Goal: Task Accomplishment & Management: Manage account settings

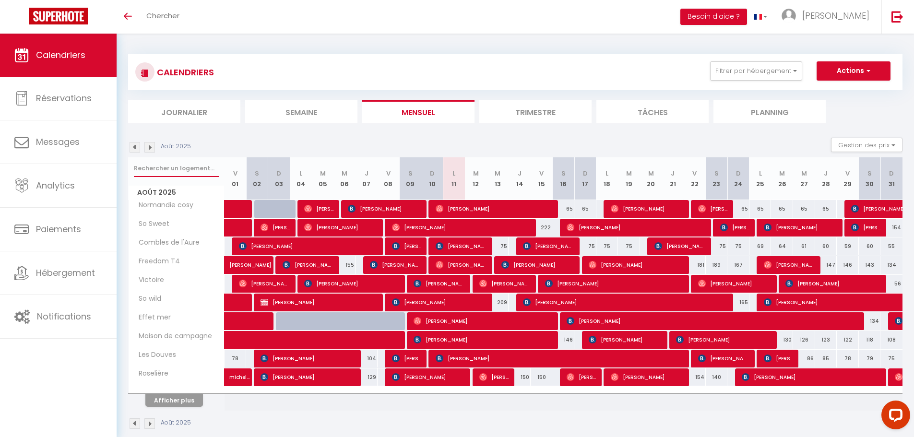
click at [181, 170] on input "text" at bounding box center [176, 168] width 85 height 17
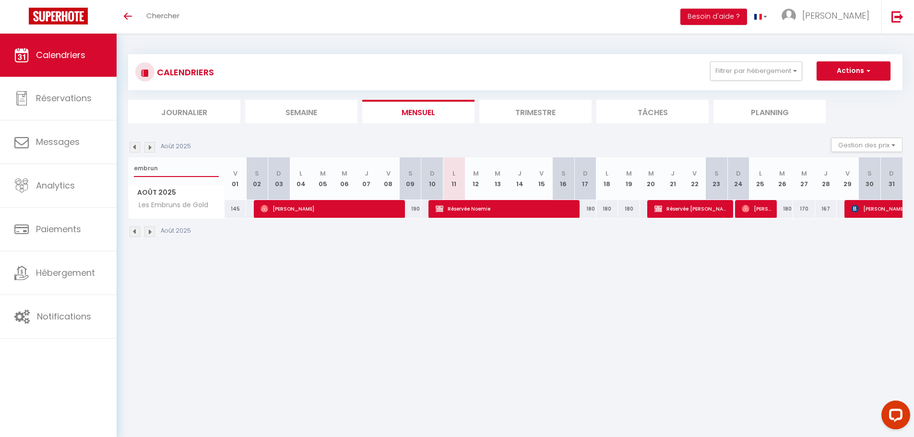
type input "embrun"
click at [320, 211] on span "[PERSON_NAME]" at bounding box center [331, 209] width 140 height 18
select select "OK"
select select "0"
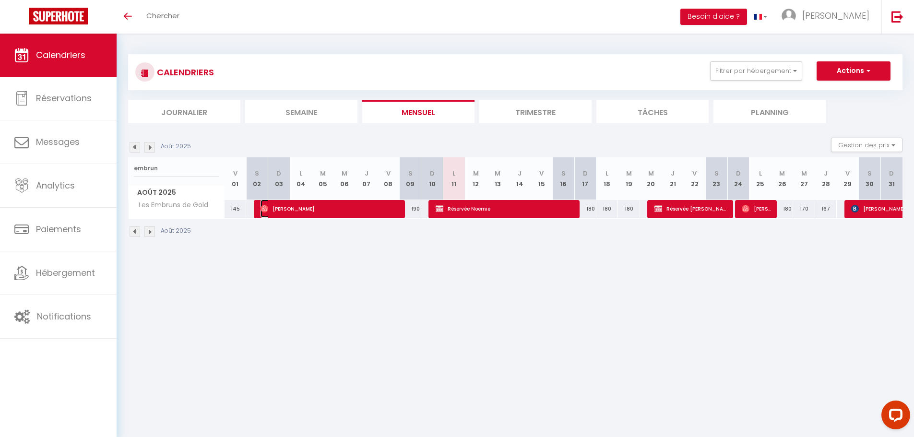
select select "0"
select select "1"
select select
